Goal: Task Accomplishment & Management: Use online tool/utility

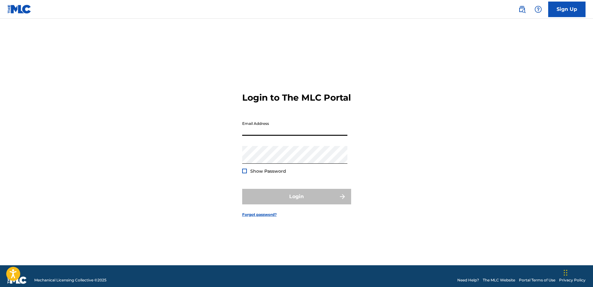
drag, startPoint x: 269, startPoint y: 135, endPoint x: 226, endPoint y: 128, distance: 42.8
click at [269, 135] on input "Email Address" at bounding box center [294, 127] width 105 height 18
click at [136, 116] on div "Login to The MLC Portal Email Address Password Show Password Login Forgot passw…" at bounding box center [297, 149] width 436 height 231
click at [249, 135] on input "Email Address" at bounding box center [294, 127] width 105 height 18
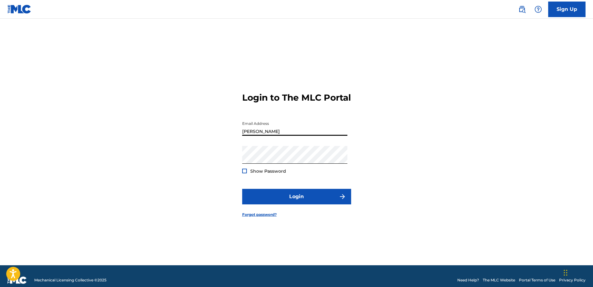
type input "[PERSON_NAME][EMAIL_ADDRESS][PERSON_NAME][DOMAIN_NAME]"
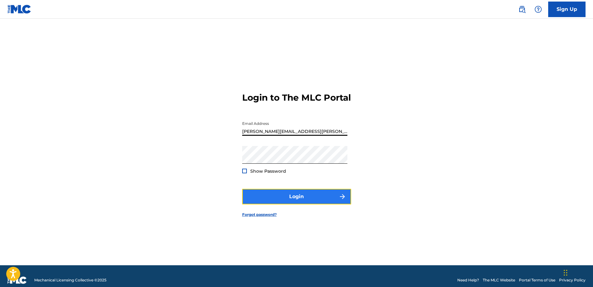
click at [252, 198] on button "Login" at bounding box center [296, 197] width 109 height 16
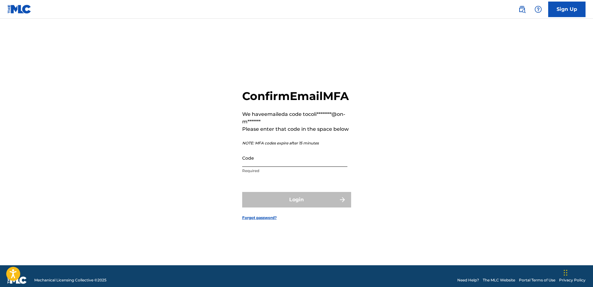
click at [262, 167] on input "Code" at bounding box center [294, 158] width 105 height 18
paste input "064129"
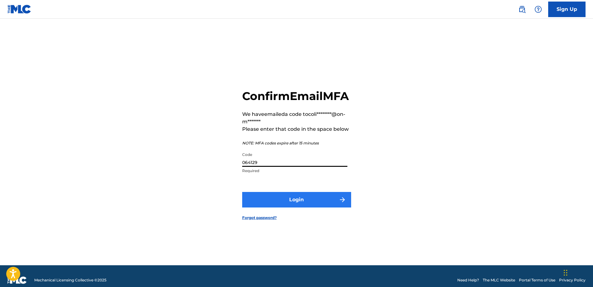
type input "064129"
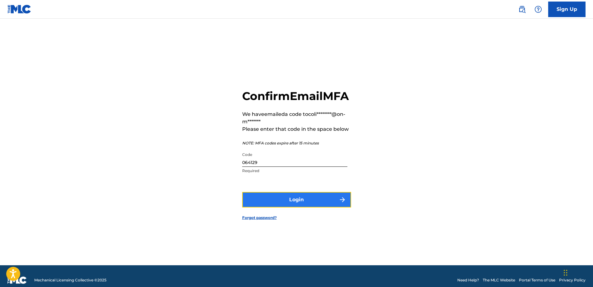
click at [280, 208] on button "Login" at bounding box center [296, 200] width 109 height 16
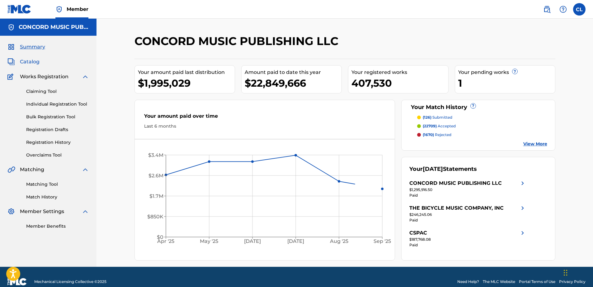
click at [30, 63] on span "Catalog" at bounding box center [30, 61] width 20 height 7
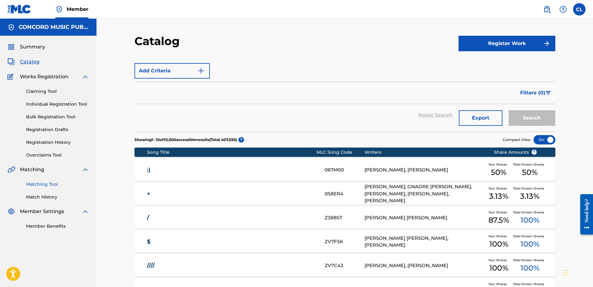
click at [40, 185] on link "Matching Tool" at bounding box center [57, 184] width 63 height 7
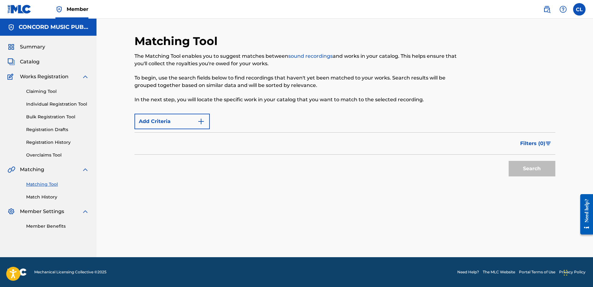
click at [271, 122] on div "Add Criteria" at bounding box center [344, 122] width 421 height 16
click at [23, 8] on img at bounding box center [19, 9] width 24 height 9
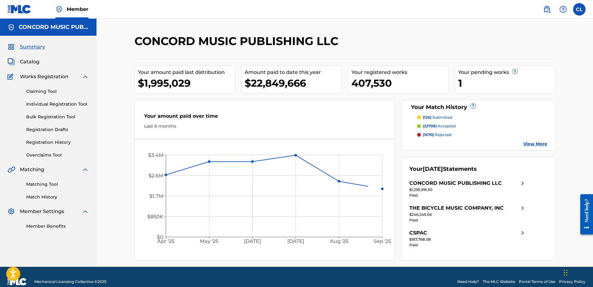
click at [122, 64] on div "CONCORD MUSIC PUBLISHING LLC Your amount paid last distribution $1,995,029 Amou…" at bounding box center [344, 143] width 496 height 249
click at [50, 184] on link "Matching Tool" at bounding box center [57, 184] width 63 height 7
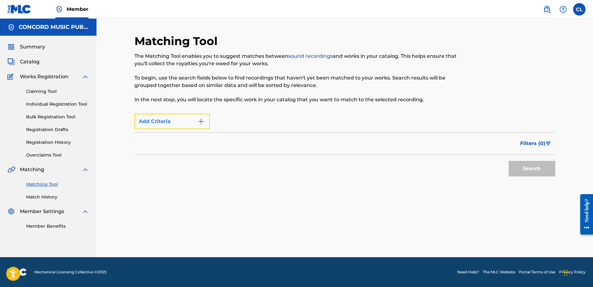
click at [200, 122] on img "Search Form" at bounding box center [200, 121] width 7 height 7
click at [199, 124] on img "Search Form" at bounding box center [200, 121] width 7 height 7
drag, startPoint x: 266, startPoint y: 116, endPoint x: 413, endPoint y: 153, distance: 151.5
click at [266, 116] on div "Max Criteria Reached" at bounding box center [344, 122] width 421 height 16
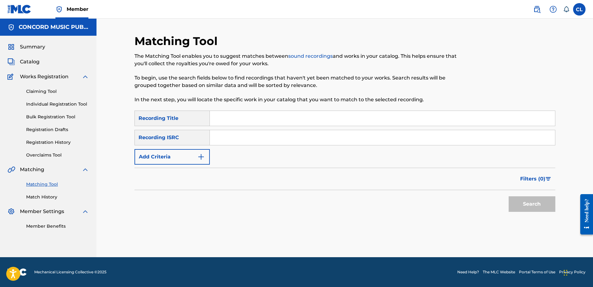
click at [224, 139] on input "Search Form" at bounding box center [382, 137] width 345 height 15
paste input "AUBM02100442"
type input "AUBM02100442"
click at [524, 196] on div "Search" at bounding box center [530, 202] width 50 height 25
click at [527, 209] on button "Search" at bounding box center [531, 205] width 47 height 16
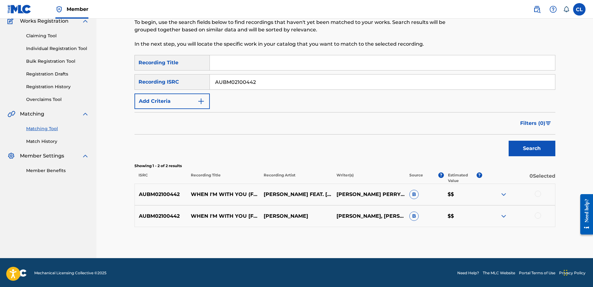
scroll to position [57, 0]
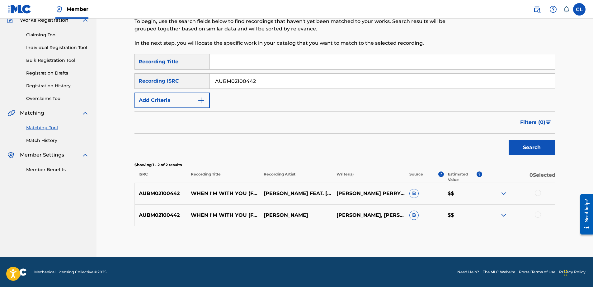
click at [537, 193] on div at bounding box center [537, 193] width 6 height 6
click at [539, 215] on div at bounding box center [537, 215] width 6 height 6
click at [441, 239] on button "Match 2 Groups" at bounding box center [437, 237] width 69 height 16
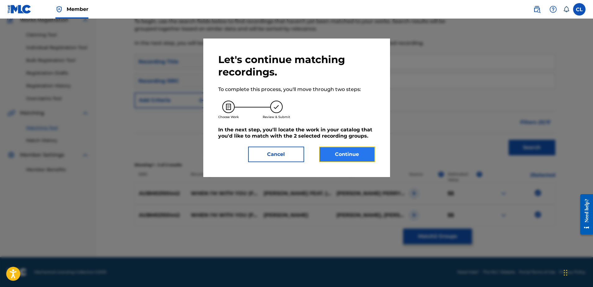
click at [354, 156] on button "Continue" at bounding box center [347, 155] width 56 height 16
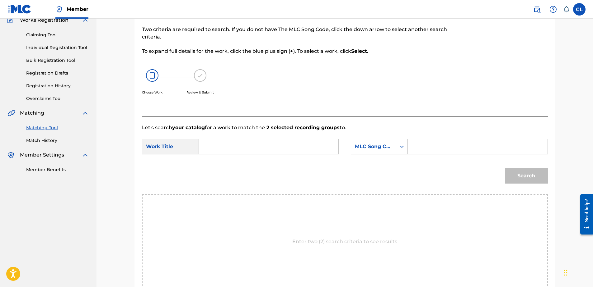
click at [242, 147] on input "Search Form" at bounding box center [268, 146] width 129 height 15
paste input "When I'm With You"
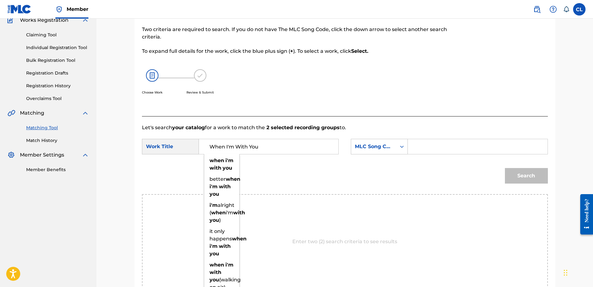
type input "When I'm With You"
click at [438, 146] on input "Search Form" at bounding box center [477, 146] width 129 height 15
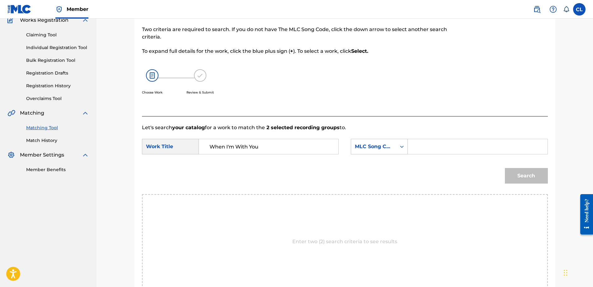
paste input "Firebrace"
type input "Firebrace"
click at [527, 176] on button "Search" at bounding box center [526, 176] width 43 height 16
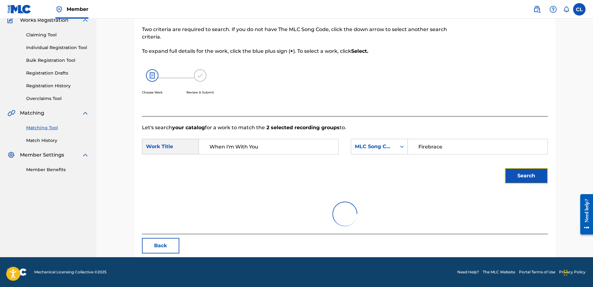
scroll to position [30, 0]
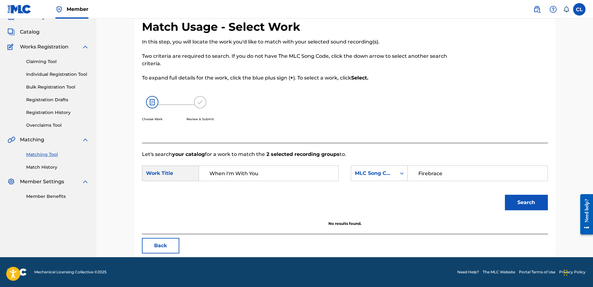
click at [418, 173] on input "Firebrace" at bounding box center [477, 173] width 129 height 15
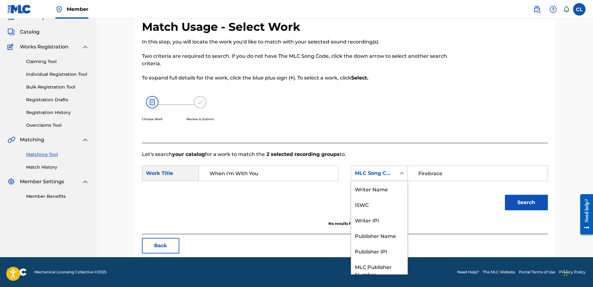
click at [387, 176] on div "MLC Song Code" at bounding box center [374, 173] width 38 height 7
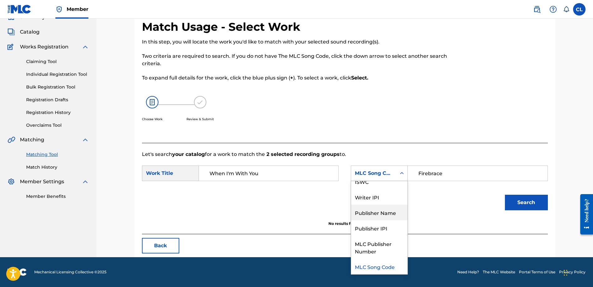
scroll to position [0, 0]
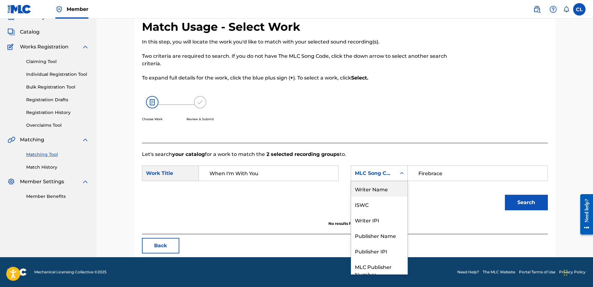
click at [374, 190] on div "Writer Name" at bounding box center [379, 189] width 56 height 16
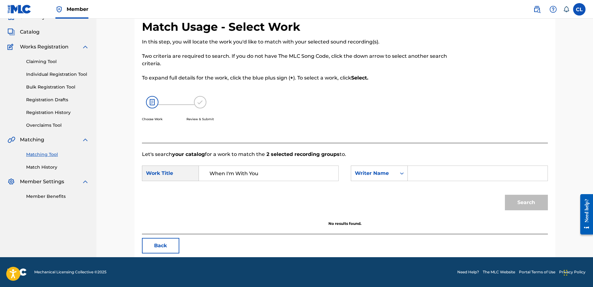
drag, startPoint x: 398, startPoint y: 103, endPoint x: 427, endPoint y: 154, distance: 59.4
click at [398, 103] on div "Choose Work Review & Submit" at bounding box center [298, 112] width 312 height 47
click at [434, 171] on input "Search Form" at bounding box center [477, 173] width 129 height 15
paste input "Firebrace"
type input "Firebrace"
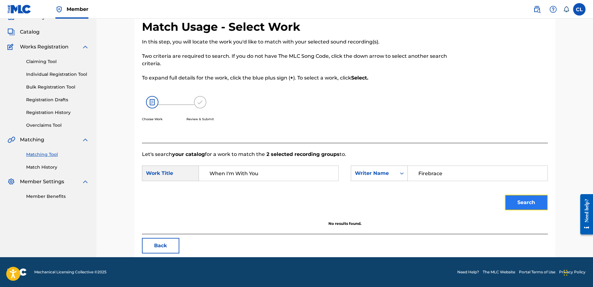
click at [527, 204] on button "Search" at bounding box center [526, 203] width 43 height 16
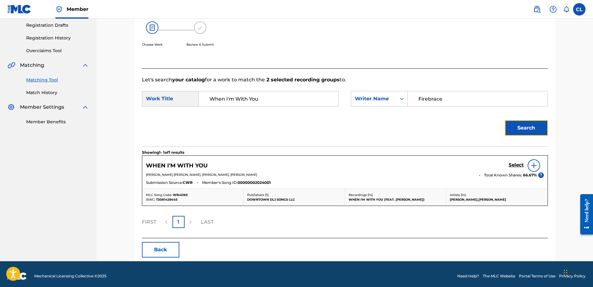
scroll to position [109, 0]
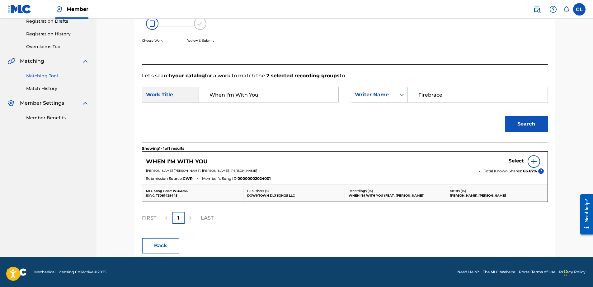
click at [531, 161] on img at bounding box center [533, 161] width 7 height 7
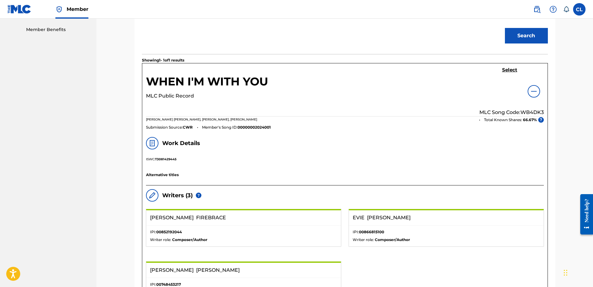
scroll to position [156, 0]
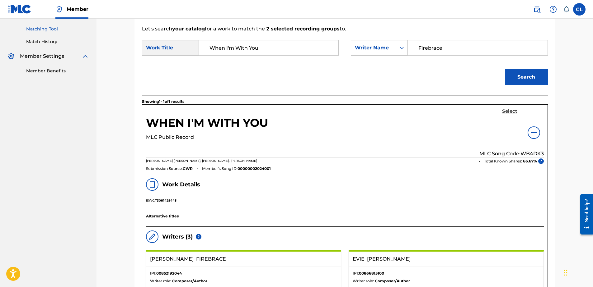
click at [508, 111] on h5 "Select" at bounding box center [509, 112] width 15 height 6
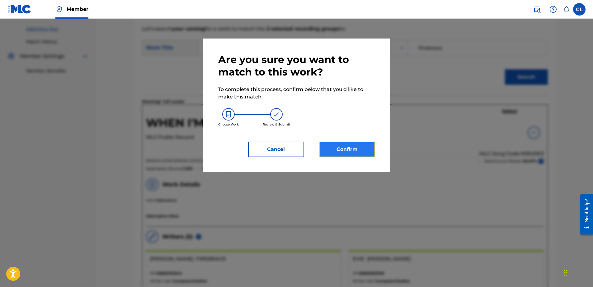
click at [338, 142] on button "Confirm" at bounding box center [347, 150] width 56 height 16
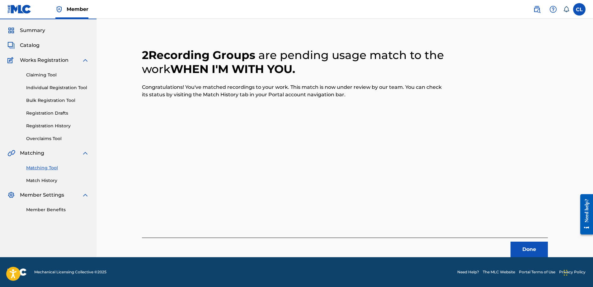
scroll to position [16, 0]
click at [529, 247] on button "Done" at bounding box center [528, 250] width 37 height 16
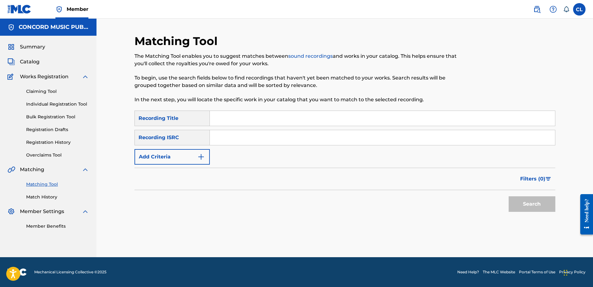
click at [234, 137] on input "Search Form" at bounding box center [382, 137] width 345 height 15
paste input "US5J50900002"
type input "US5J50900002"
click at [519, 199] on button "Search" at bounding box center [531, 205] width 47 height 16
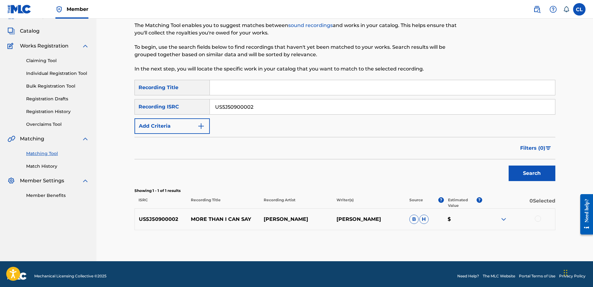
scroll to position [35, 0]
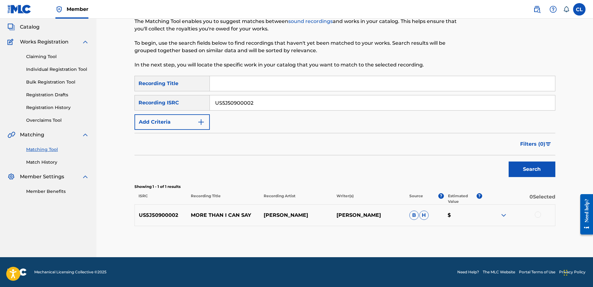
click at [539, 215] on div at bounding box center [537, 215] width 6 height 6
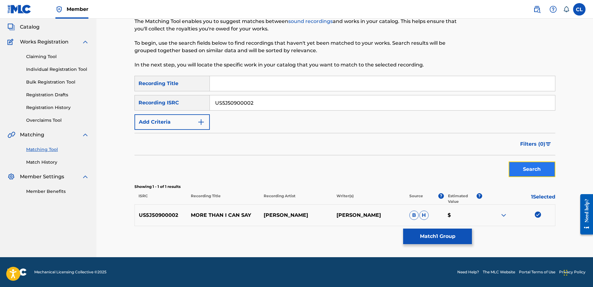
click at [519, 168] on button "Search" at bounding box center [531, 170] width 47 height 16
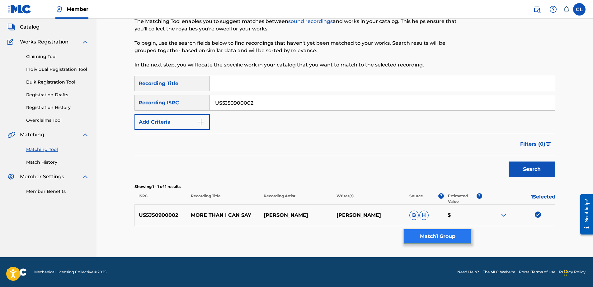
click at [412, 235] on button "Match 1 Group" at bounding box center [437, 237] width 69 height 16
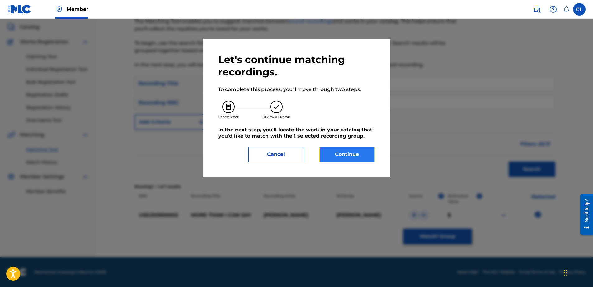
click at [342, 150] on button "Continue" at bounding box center [347, 155] width 56 height 16
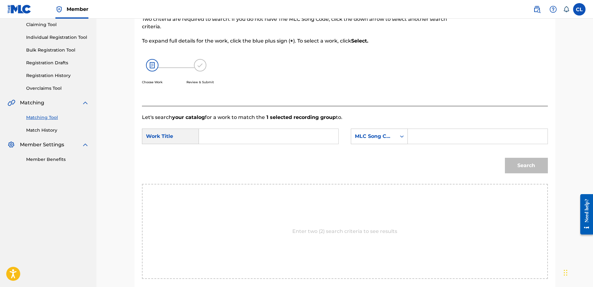
scroll to position [97, 0]
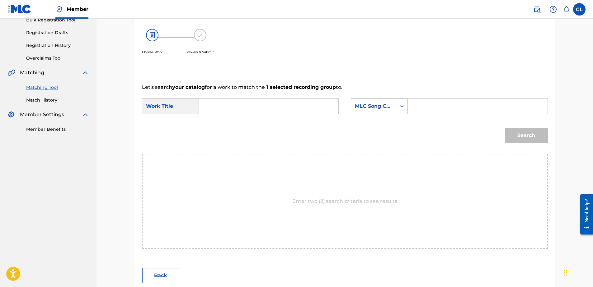
click at [386, 109] on div "MLC Song Code" at bounding box center [374, 106] width 38 height 7
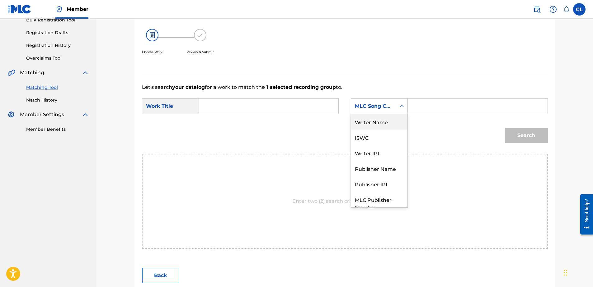
click at [370, 123] on div "Writer Name" at bounding box center [379, 122] width 56 height 16
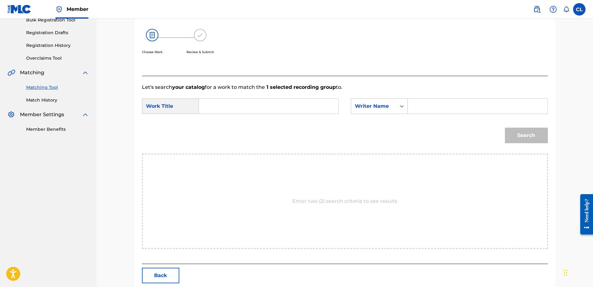
click at [330, 139] on div "Search" at bounding box center [345, 138] width 406 height 32
click at [287, 108] on input "Search Form" at bounding box center [268, 106] width 129 height 15
paste input "More Than I Can Say"
type input "More Than I Can Say"
click at [423, 107] on input "Search Form" at bounding box center [477, 106] width 129 height 15
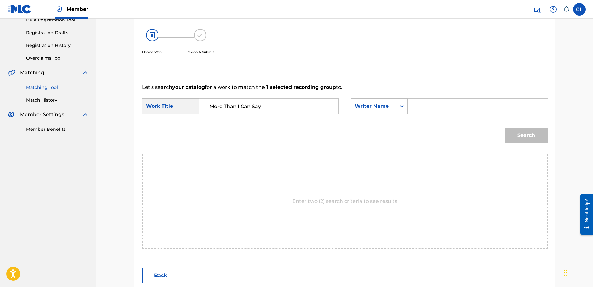
paste input "[PERSON_NAME]"
type input "[PERSON_NAME]"
click at [514, 129] on button "Search" at bounding box center [526, 136] width 43 height 16
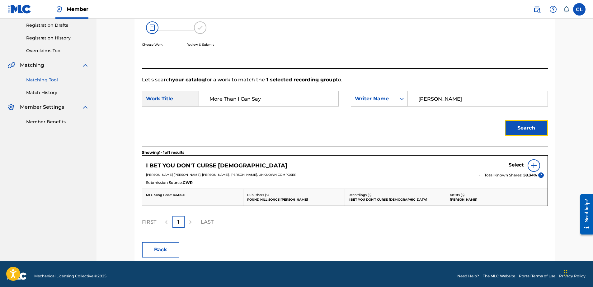
scroll to position [109, 0]
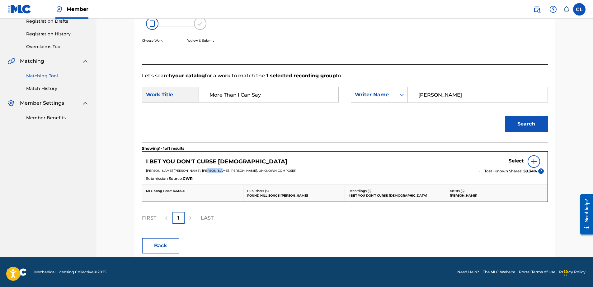
drag, startPoint x: 203, startPoint y: 170, endPoint x: 218, endPoint y: 172, distance: 14.7
click at [218, 172] on span "[PERSON_NAME] [PERSON_NAME], [PERSON_NAME], [PERSON_NAME], UNKNOWN COMPOSER" at bounding box center [221, 171] width 150 height 4
click at [316, 47] on div "Choose Work Review & Submit" at bounding box center [298, 33] width 312 height 47
click at [159, 247] on button "Back" at bounding box center [160, 246] width 37 height 16
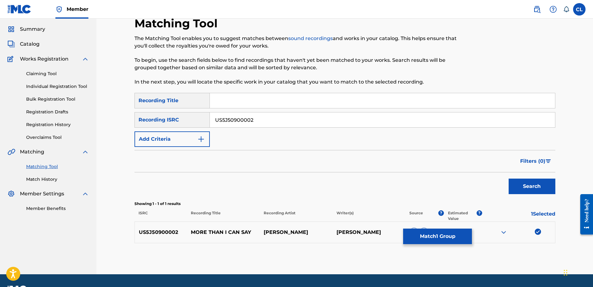
scroll to position [35, 0]
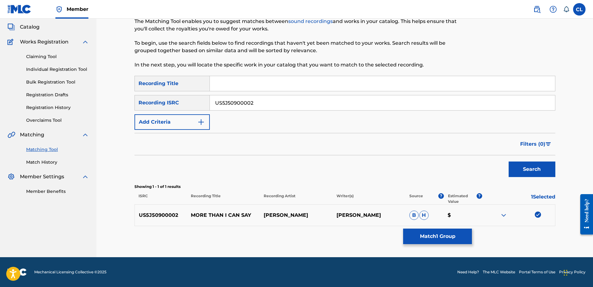
click at [538, 217] on img at bounding box center [537, 215] width 6 height 6
click at [233, 101] on input "US5J50900002" at bounding box center [382, 102] width 345 height 15
paste input "QZARB1888947"
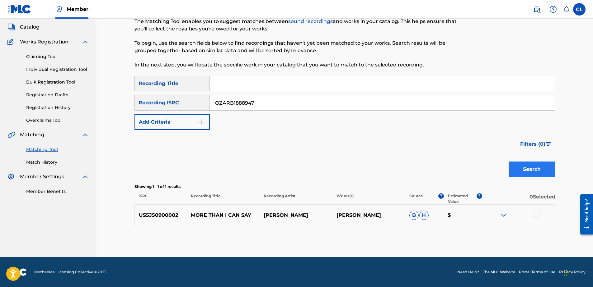
type input "QZARB1888947"
click at [542, 171] on button "Search" at bounding box center [531, 170] width 47 height 16
click at [535, 215] on div at bounding box center [537, 215] width 6 height 6
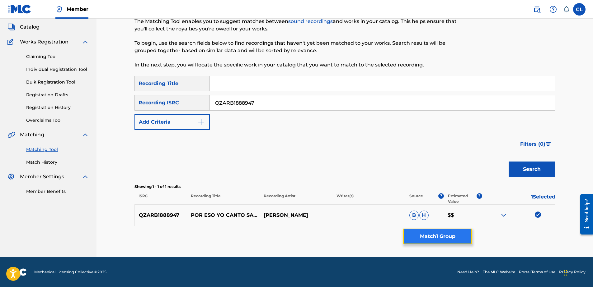
click at [443, 239] on button "Match 1 Group" at bounding box center [437, 237] width 69 height 16
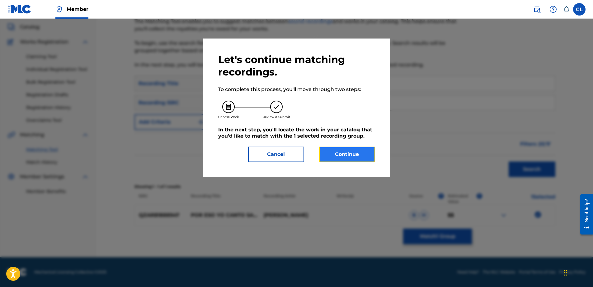
click at [356, 152] on button "Continue" at bounding box center [347, 155] width 56 height 16
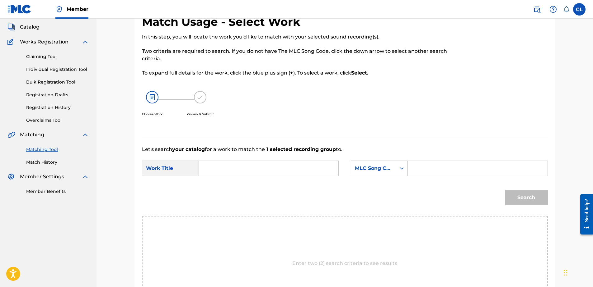
click at [245, 172] on input "Search Form" at bounding box center [268, 168] width 129 height 15
paste input "Por Eso Yo Canto Salsa"
type input "Por Eso Yo Canto Salsa"
click at [456, 170] on input "Search Form" at bounding box center [477, 168] width 129 height 15
paste input "[PERSON_NAME]"
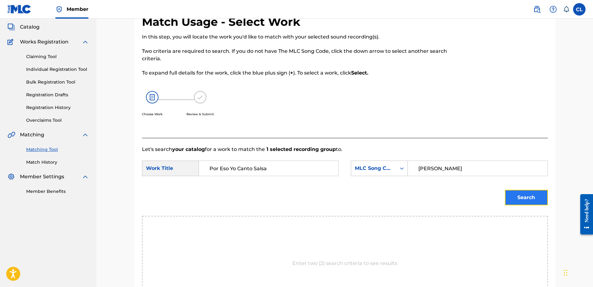
click at [528, 193] on button "Search" at bounding box center [526, 198] width 43 height 16
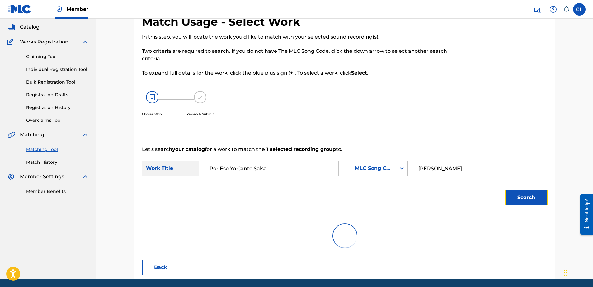
scroll to position [30, 0]
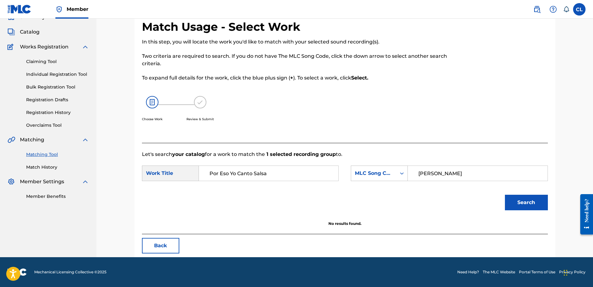
click at [439, 175] on input "[PERSON_NAME]" at bounding box center [477, 173] width 129 height 15
paste input "erignon"
type input "Perignon"
click at [523, 199] on button "Search" at bounding box center [526, 203] width 43 height 16
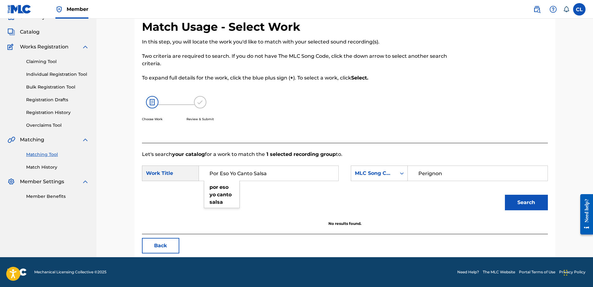
click at [260, 170] on input "Por Eso Yo Canto Salsa" at bounding box center [268, 173] width 129 height 15
paste input "Cruise"
click at [270, 170] on input "Por Eso Yo Canto Cruise" at bounding box center [268, 173] width 129 height 15
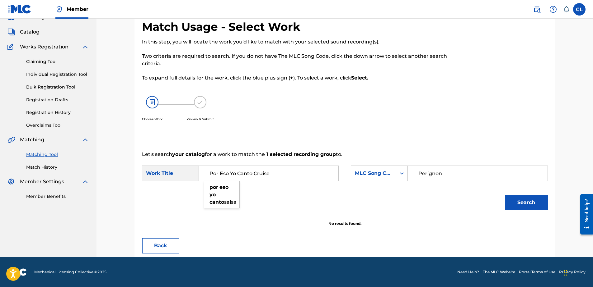
click at [270, 170] on input "Por Eso Yo Canto Cruise" at bounding box center [268, 173] width 129 height 15
type input "Por Eso Yo Canto Cruise"
click at [166, 246] on button "Back" at bounding box center [160, 246] width 37 height 16
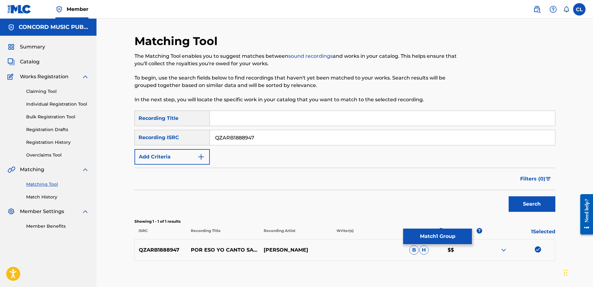
click at [538, 249] on img at bounding box center [537, 250] width 6 height 6
click at [233, 135] on input "QZARB1888947" at bounding box center [382, 137] width 345 height 15
click at [233, 136] on input "QZARB1888947" at bounding box center [382, 137] width 345 height 15
paste input "SE5BU1766572"
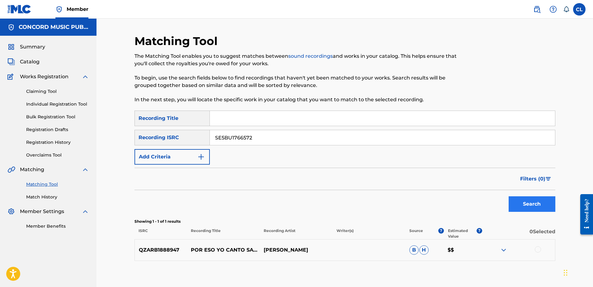
type input "SE5BU1766572"
click at [531, 203] on button "Search" at bounding box center [531, 205] width 47 height 16
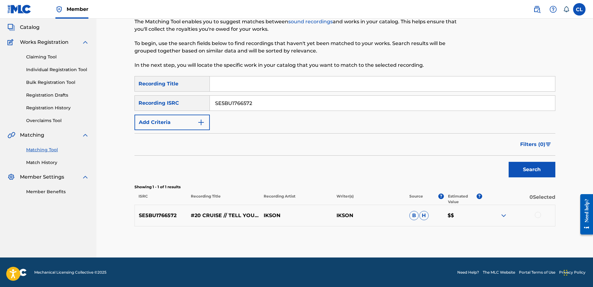
scroll to position [35, 0]
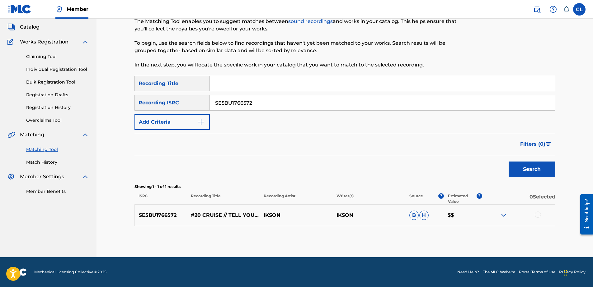
click at [537, 215] on div at bounding box center [537, 215] width 6 height 6
click at [431, 235] on button "Match 1 Group" at bounding box center [437, 237] width 69 height 16
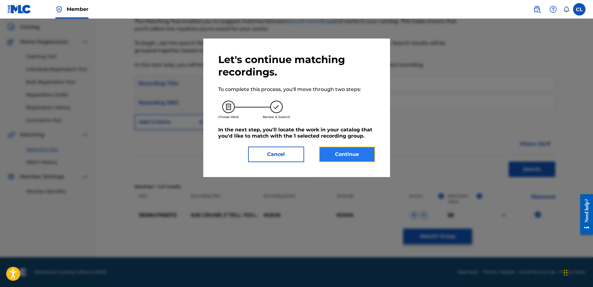
click at [339, 156] on button "Continue" at bounding box center [347, 155] width 56 height 16
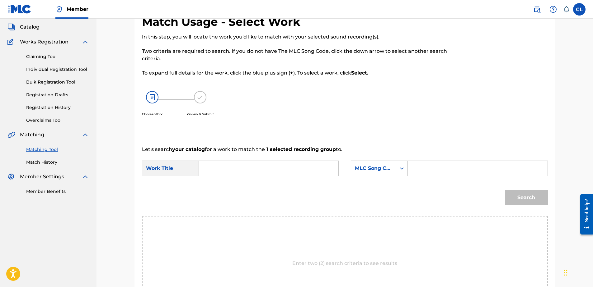
click at [233, 172] on input "Search Form" at bounding box center [268, 168] width 129 height 15
paste input "Cruise"
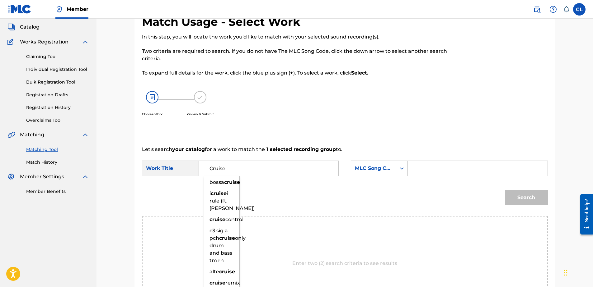
type input "Cruise"
click at [426, 170] on input "Search Form" at bounding box center [477, 168] width 129 height 15
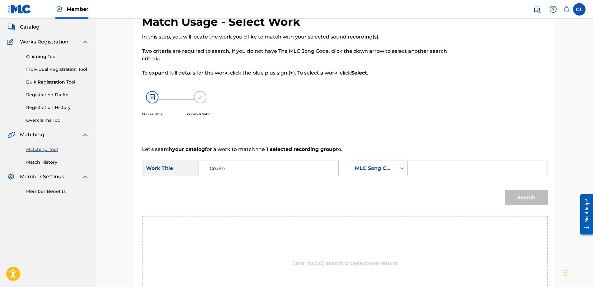
paste input "Ikson"
type input "Ikson"
click at [399, 167] on icon "Search Form" at bounding box center [401, 168] width 6 height 6
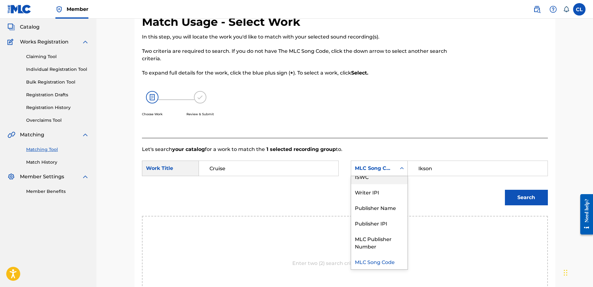
scroll to position [0, 0]
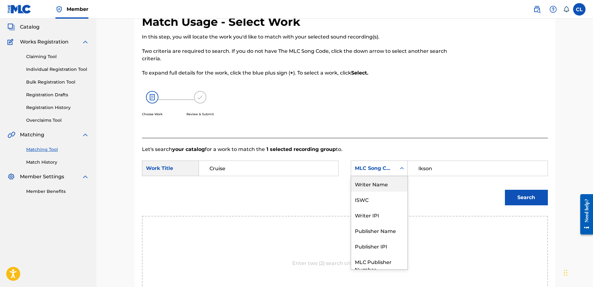
click at [376, 186] on div "Writer Name" at bounding box center [379, 184] width 56 height 16
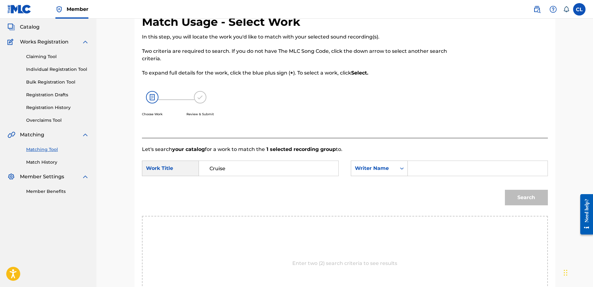
click at [483, 170] on input "Search Form" at bounding box center [477, 168] width 129 height 15
paste input "Ikson"
type input "Ikson"
click at [523, 198] on button "Search" at bounding box center [526, 198] width 43 height 16
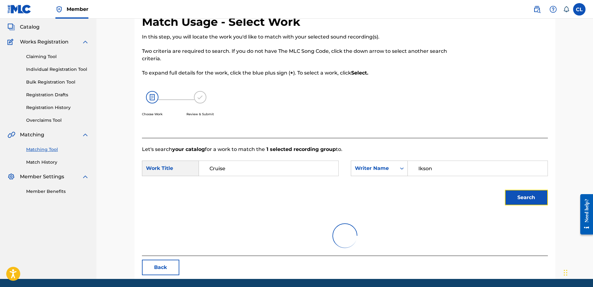
scroll to position [30, 0]
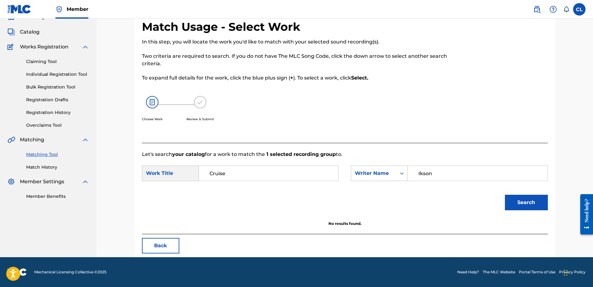
drag, startPoint x: 259, startPoint y: 174, endPoint x: 148, endPoint y: 171, distance: 110.2
click at [148, 171] on div "SearchWithCriteriaad034f35-1ad5-40c7-9108-72091570f69b Work Title Cruise" at bounding box center [240, 174] width 197 height 16
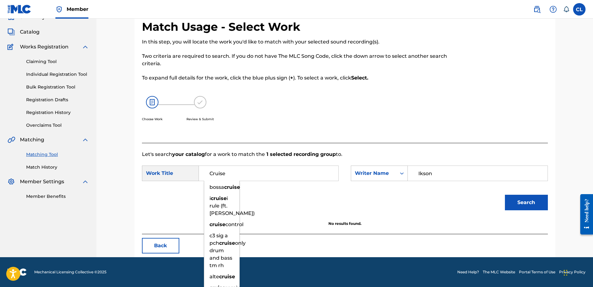
click at [449, 174] on input "Ikson" at bounding box center [477, 173] width 129 height 15
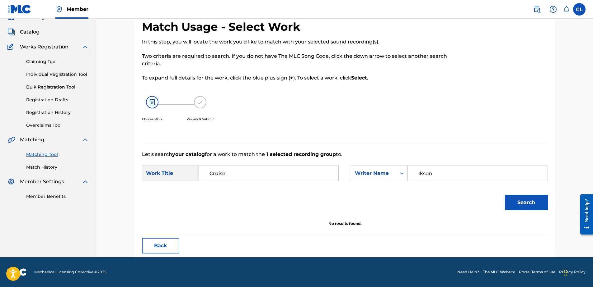
click at [447, 172] on input "Ikson" at bounding box center [477, 173] width 129 height 15
click at [449, 171] on input "Ikson" at bounding box center [477, 173] width 129 height 15
drag, startPoint x: 449, startPoint y: 171, endPoint x: 393, endPoint y: 169, distance: 55.7
click at [393, 169] on div "SearchWithCriteria868fd7ba-4643-409b-ade7-1f1d8db8c2d4 Writer Name [PERSON_NAME]" at bounding box center [449, 174] width 197 height 16
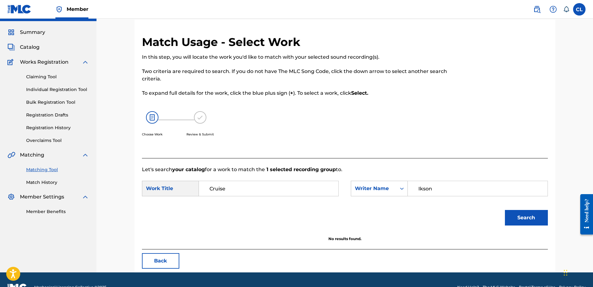
scroll to position [0, 0]
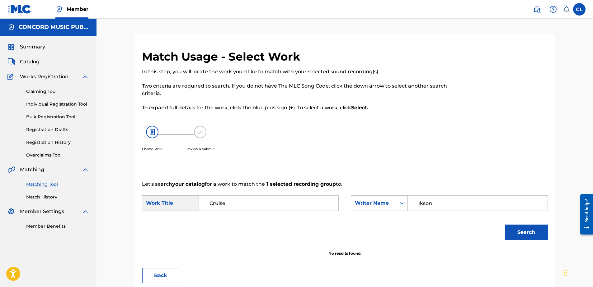
click at [19, 11] on img at bounding box center [19, 9] width 24 height 9
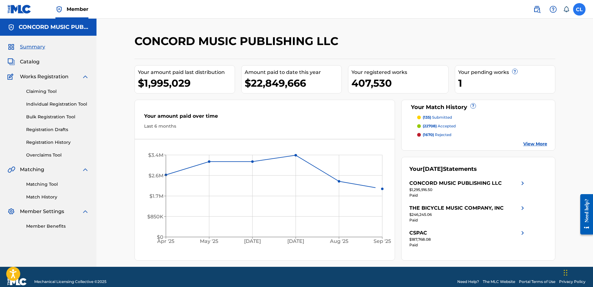
click at [577, 12] on label at bounding box center [579, 9] width 12 height 12
click at [579, 9] on input "CL Colin Langan colin.langan@on-music.tv Notification Preferences Profile Log o…" at bounding box center [579, 9] width 0 height 0
click at [520, 86] on p "Log out" at bounding box center [518, 88] width 15 height 6
click at [579, 9] on input "CL Colin Langan colin.langan@on-music.tv Notification Preferences Profile Log o…" at bounding box center [579, 9] width 0 height 0
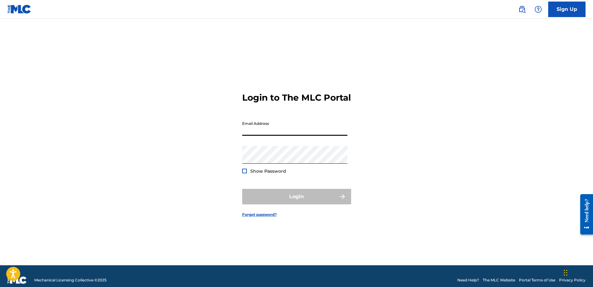
click at [273, 134] on input "Email Address" at bounding box center [294, 127] width 105 height 18
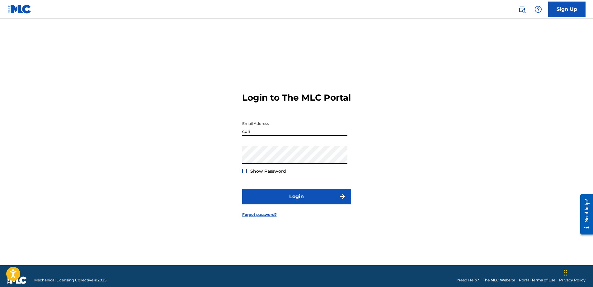
type input "[PERSON_NAME][EMAIL_ADDRESS][PERSON_NAME][DOMAIN_NAME]"
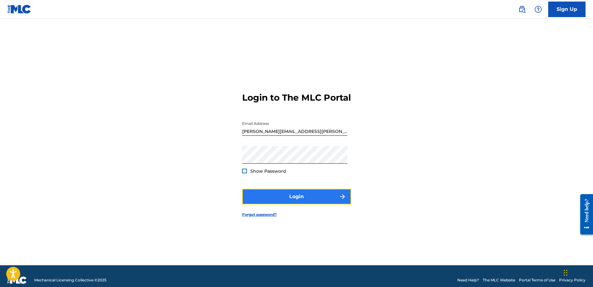
click at [279, 200] on button "Login" at bounding box center [296, 197] width 109 height 16
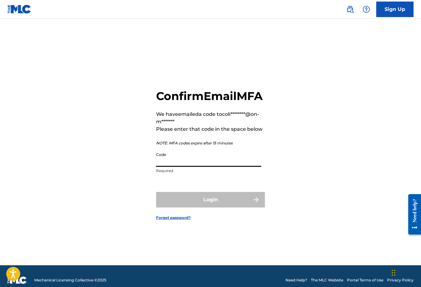
paste input "480946"
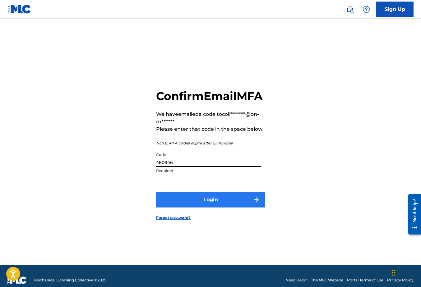
type input "480946"
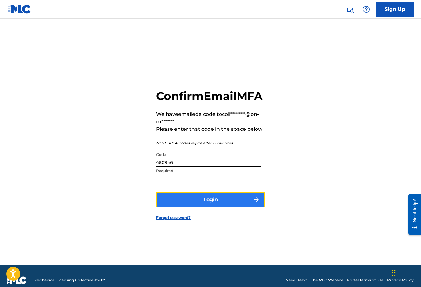
click at [218, 207] on button "Login" at bounding box center [210, 200] width 109 height 16
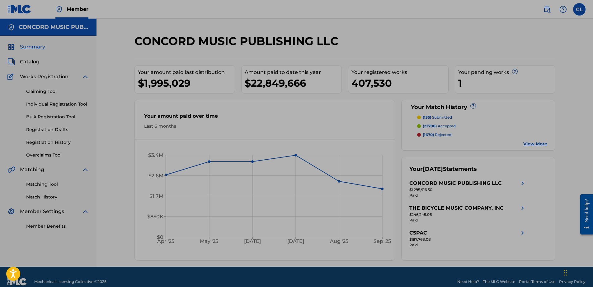
click at [40, 46] on span "Summary" at bounding box center [32, 46] width 25 height 7
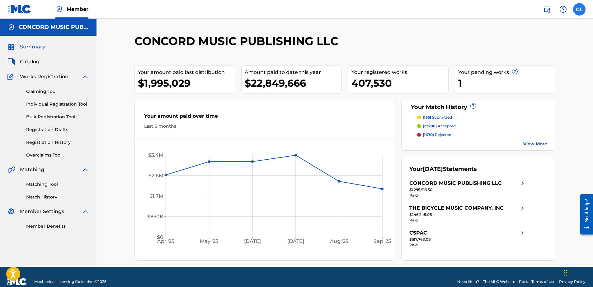
click at [578, 12] on label at bounding box center [579, 9] width 12 height 12
click at [579, 9] on input "CL Colin Langan colin.langan@on-music.tv Notification Preferences Profile Log o…" at bounding box center [579, 9] width 0 height 0
click at [518, 91] on p "Log out" at bounding box center [518, 88] width 15 height 6
click at [579, 9] on input "CL Colin Langan colin.langan@on-music.tv Notification Preferences Profile Log o…" at bounding box center [579, 9] width 0 height 0
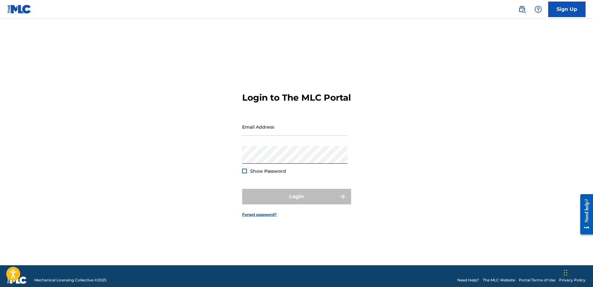
drag, startPoint x: 148, startPoint y: 63, endPoint x: 145, endPoint y: 44, distance: 18.9
click at [148, 63] on div "Login to The MLC Portal Email Address Password Show Password Login Forgot passw…" at bounding box center [297, 149] width 436 height 231
